Goal: Transaction & Acquisition: Book appointment/travel/reservation

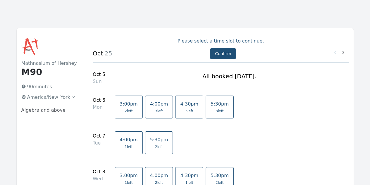
click at [216, 109] on span "3 left" at bounding box center [220, 111] width 8 height 5
click at [211, 176] on span "5:30pm" at bounding box center [220, 175] width 18 height 6
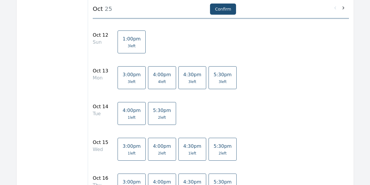
scroll to position [274, 0]
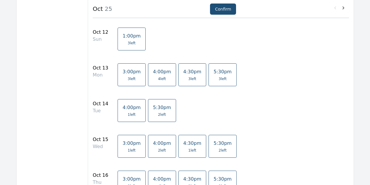
click at [219, 77] on span "3 left" at bounding box center [223, 78] width 8 height 5
click at [214, 144] on span "5:30pm" at bounding box center [223, 143] width 18 height 6
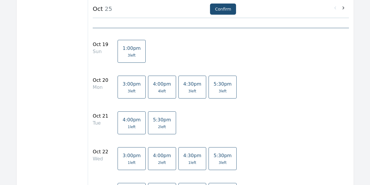
scroll to position [515, 0]
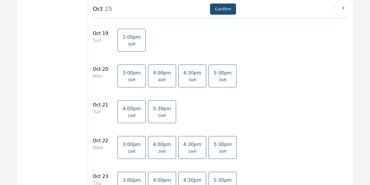
click at [209, 77] on link "5:30pm 3 left" at bounding box center [223, 75] width 28 height 23
click at [214, 142] on span "5:30pm" at bounding box center [223, 144] width 18 height 6
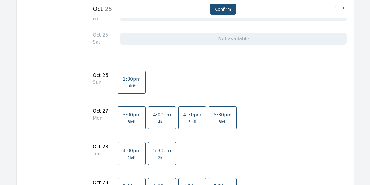
scroll to position [715, 0]
click at [219, 121] on span "3 left" at bounding box center [223, 121] width 8 height 5
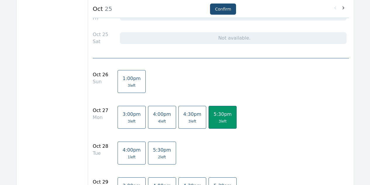
scroll to position [795, 0]
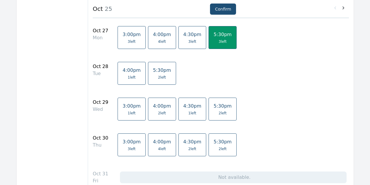
click at [219, 111] on span "2 left" at bounding box center [223, 113] width 8 height 5
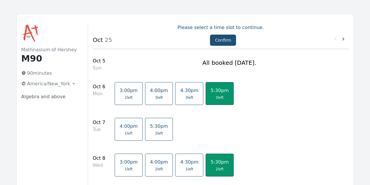
scroll to position [0, 0]
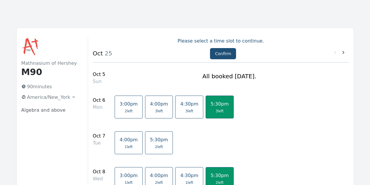
click at [175, 104] on link "4:30pm 3 left" at bounding box center [189, 106] width 28 height 23
click at [211, 106] on span "5:30pm" at bounding box center [220, 104] width 18 height 6
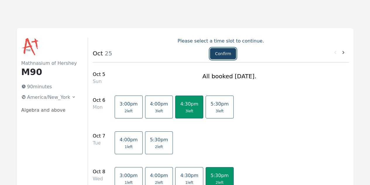
click at [219, 56] on button "Confirm" at bounding box center [223, 53] width 26 height 11
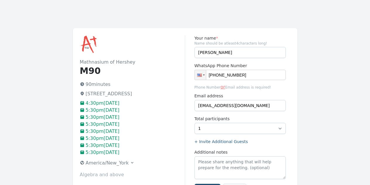
click at [220, 142] on label "+ Invite Additional Guests" at bounding box center [240, 141] width 91 height 6
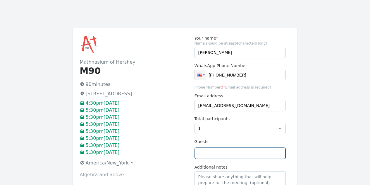
drag, startPoint x: 240, startPoint y: 154, endPoint x: 216, endPoint y: 157, distance: 25.1
click at [240, 154] on input "text" at bounding box center [240, 153] width 91 height 12
type input "[PERSON_NAME][EMAIL_ADDRESS][DOMAIN_NAME]"
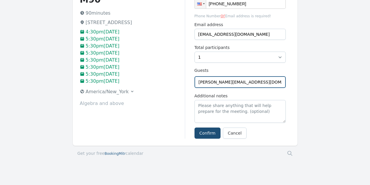
scroll to position [77, 0]
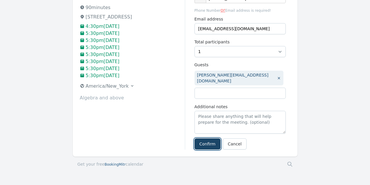
click at [208, 129] on form "Your name * Name should be atleast 4 characters long! [PERSON_NAME] WhatsApp Ph…" at bounding box center [240, 53] width 91 height 191
click at [207, 138] on button "Confirm" at bounding box center [208, 143] width 26 height 11
